Goal: Task Accomplishment & Management: Manage account settings

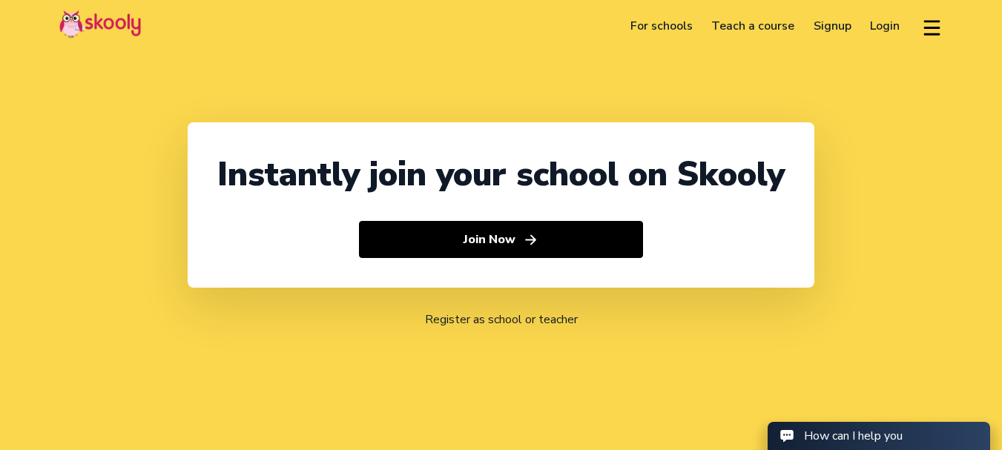
click at [888, 24] on link "Login" at bounding box center [885, 26] width 49 height 24
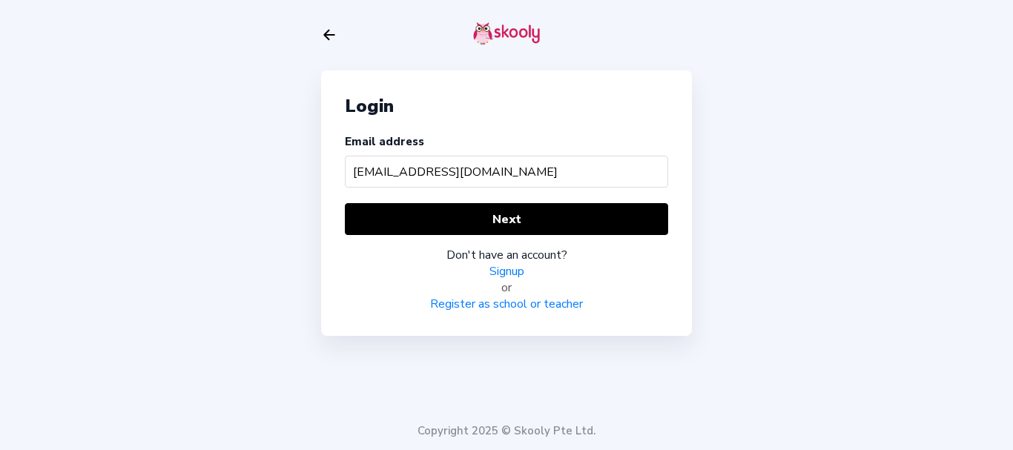
type input "[EMAIL_ADDRESS][DOMAIN_NAME]"
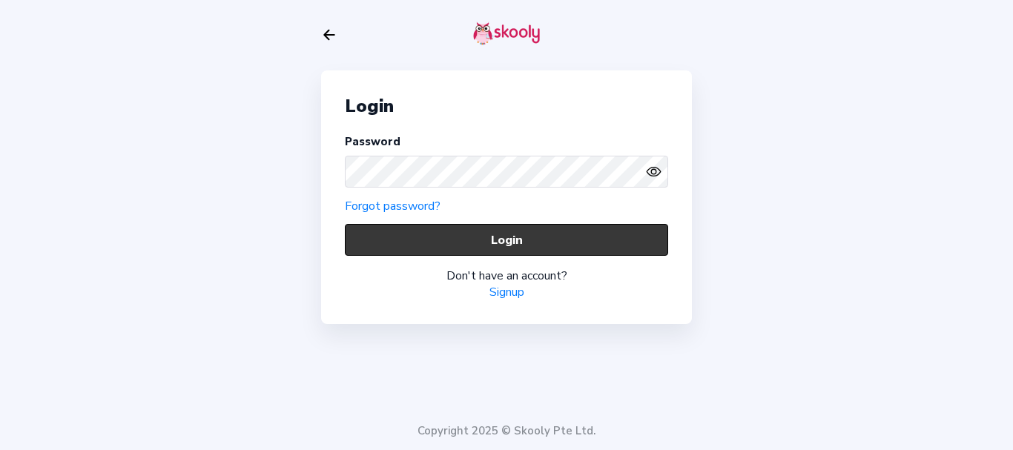
click at [381, 242] on button "Login" at bounding box center [506, 240] width 323 height 32
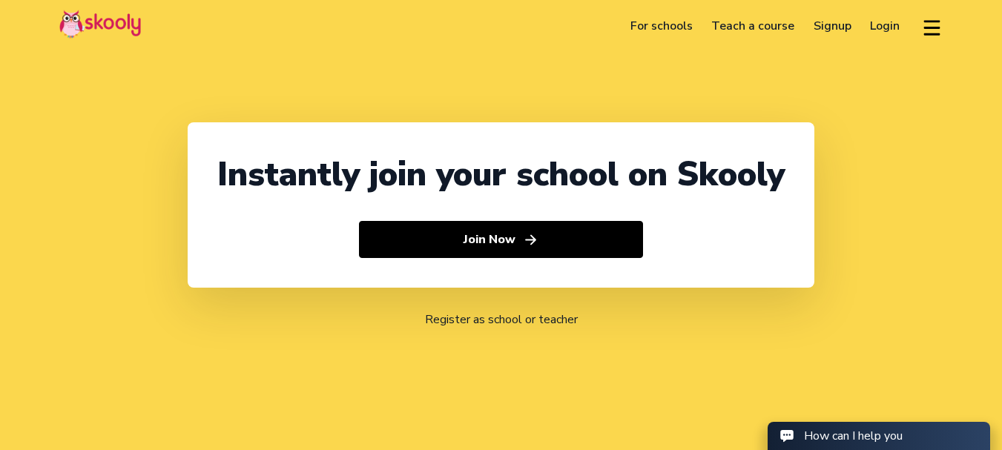
select select "91"
select select "[GEOGRAPHIC_DATA]"
select select "[GEOGRAPHIC_DATA]/[GEOGRAPHIC_DATA]"
click at [875, 28] on link "Login" at bounding box center [885, 26] width 49 height 24
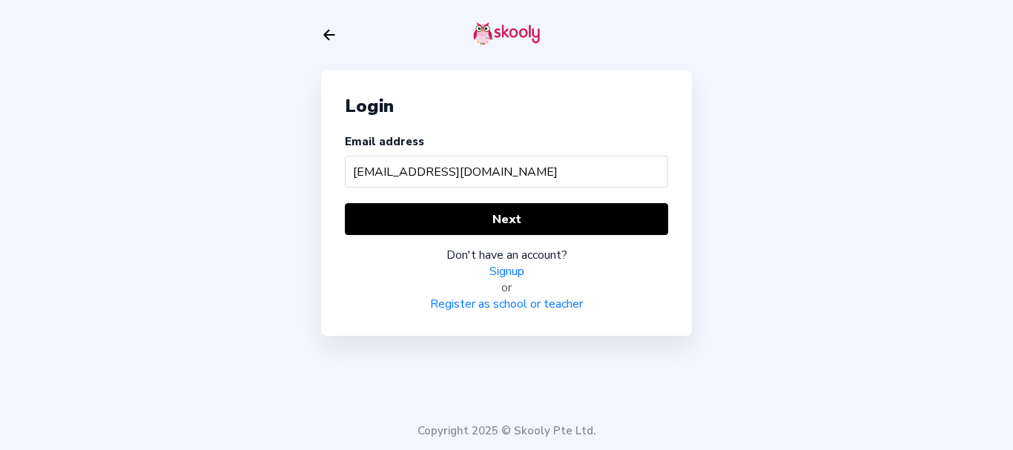
type input "[EMAIL_ADDRESS][DOMAIN_NAME]"
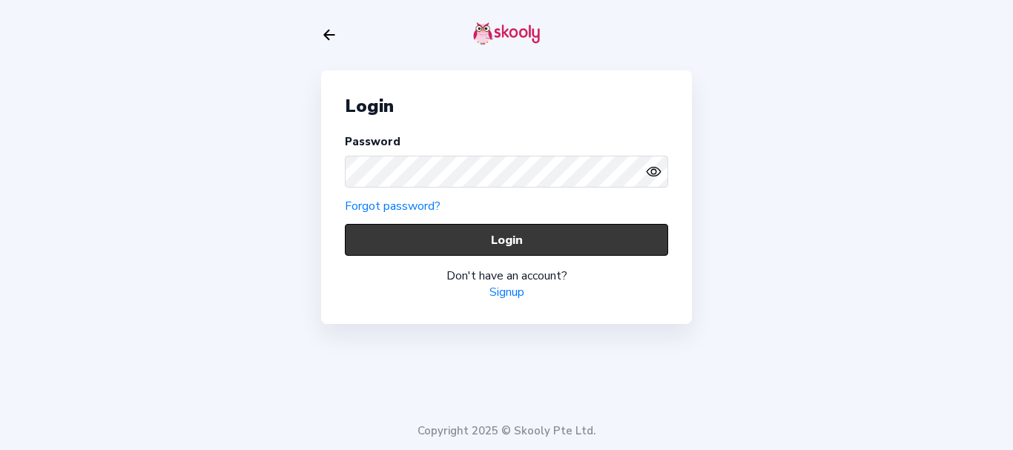
click at [383, 232] on button "Login" at bounding box center [506, 240] width 323 height 32
